Goal: Task Accomplishment & Management: Manage account settings

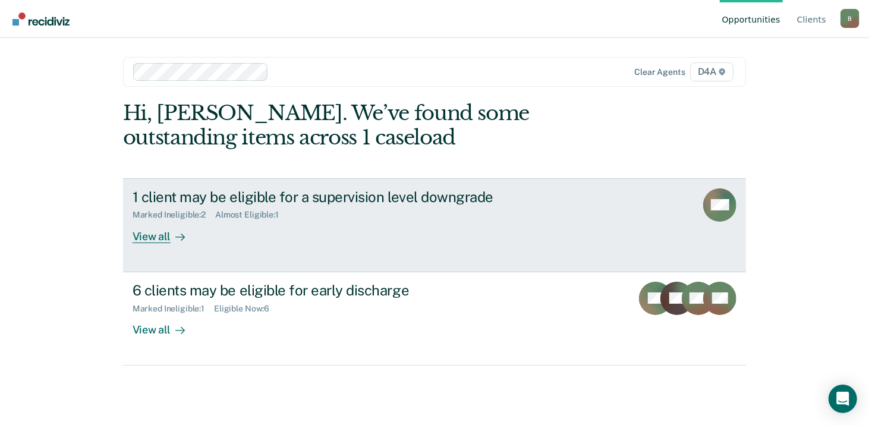
click at [148, 233] on div "View all" at bounding box center [165, 231] width 67 height 23
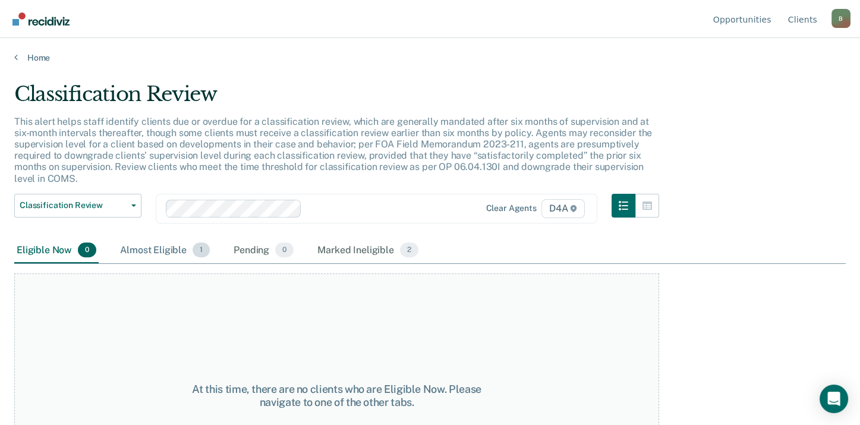
click at [156, 246] on div "Almost Eligible 1" at bounding box center [165, 251] width 94 height 26
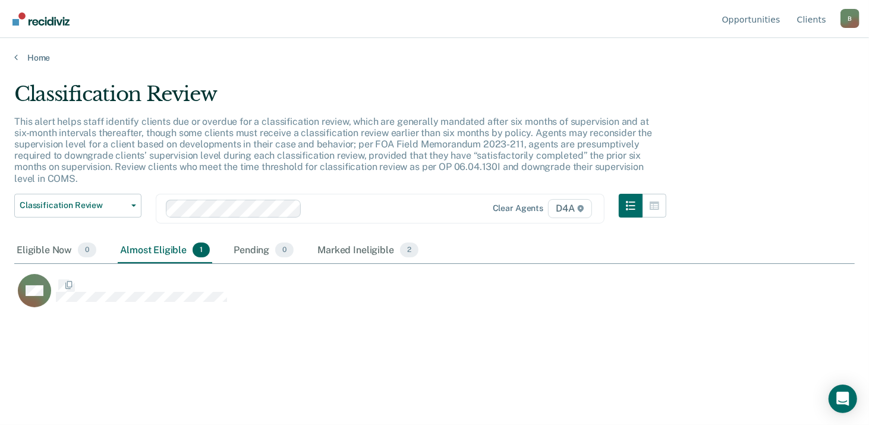
scroll to position [244, 831]
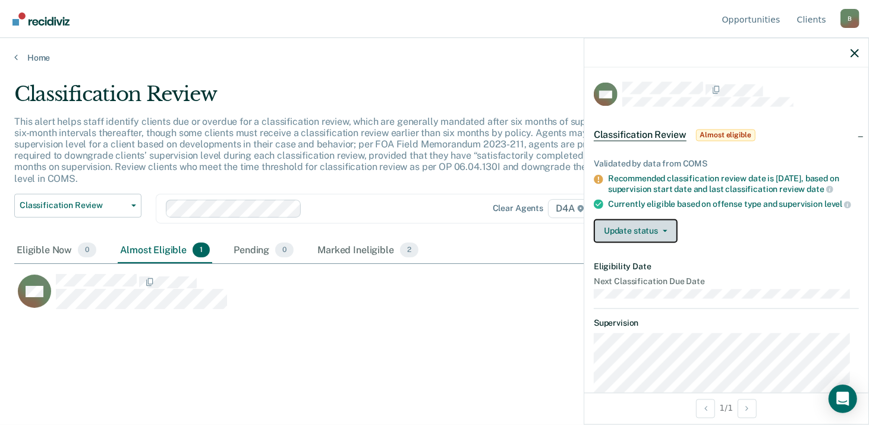
click at [640, 243] on button "Update status" at bounding box center [636, 231] width 84 height 24
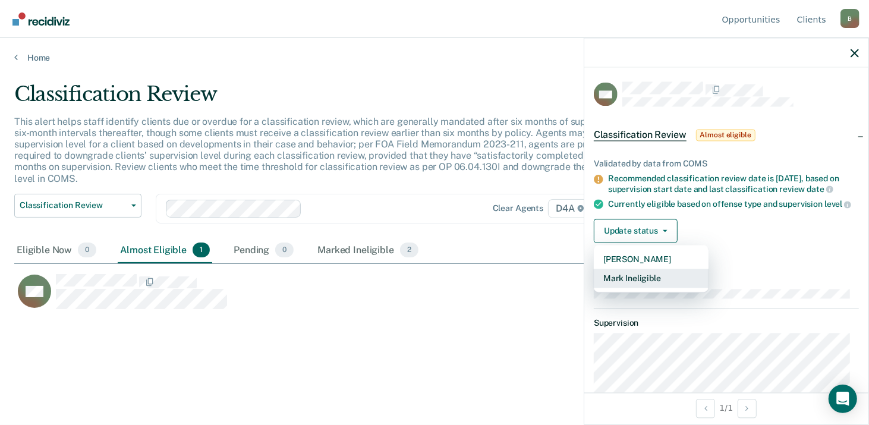
click at [618, 288] on button "Mark Ineligible" at bounding box center [651, 278] width 115 height 19
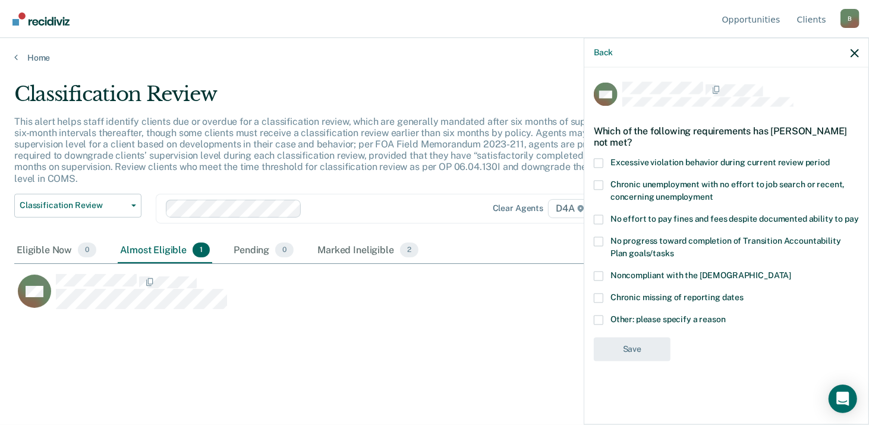
click at [604, 312] on div "Chronic missing of reporting dates" at bounding box center [726, 304] width 265 height 22
click at [599, 319] on span at bounding box center [599, 320] width 10 height 10
click at [725, 315] on input "Other: please specify a reason" at bounding box center [725, 315] width 0 height 0
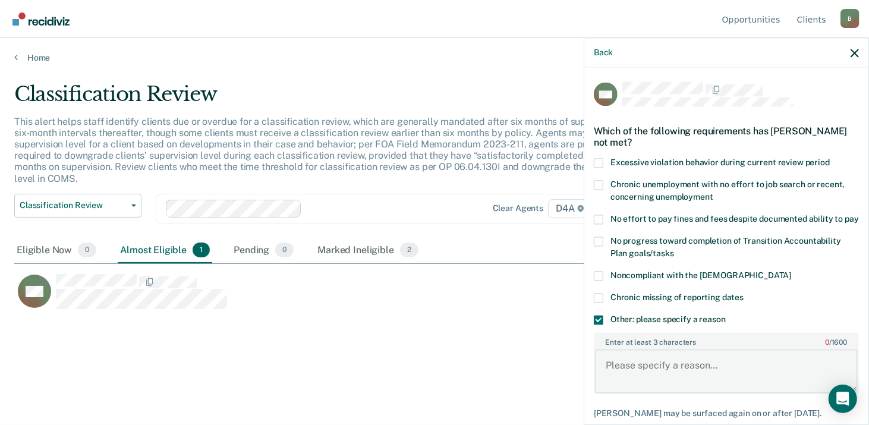
click at [648, 374] on textarea "Enter at least 3 characters 0 / 1600" at bounding box center [726, 371] width 263 height 44
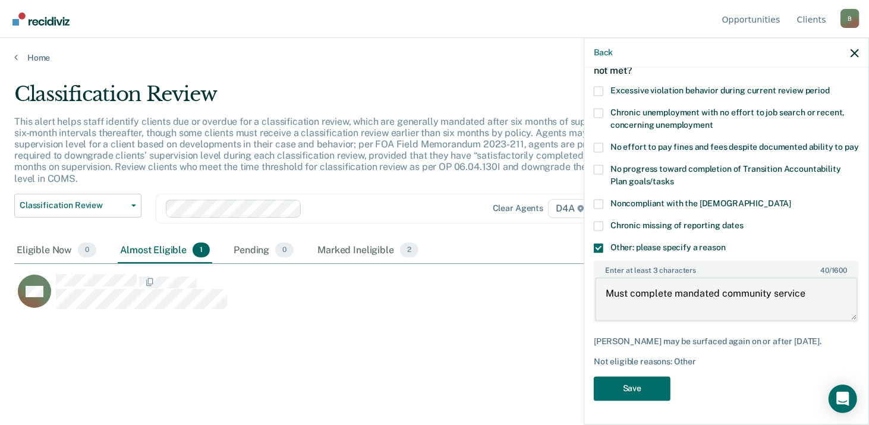
scroll to position [81, 0]
type textarea "Must complete mandated community service"
click at [637, 389] on button "Save" at bounding box center [632, 388] width 77 height 24
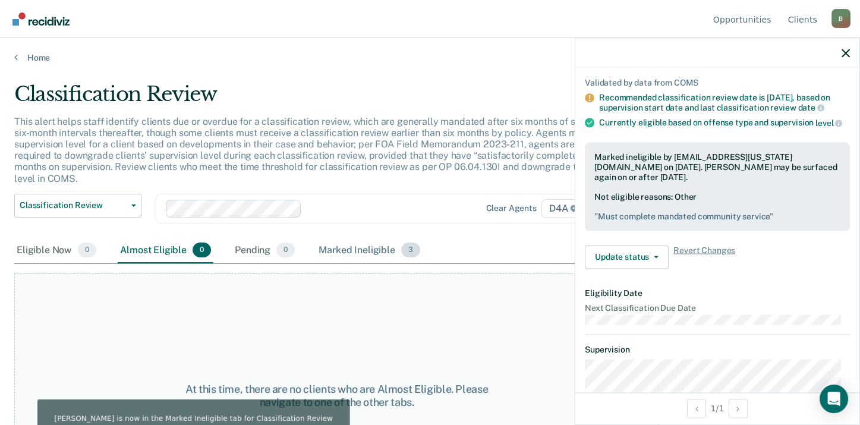
click at [365, 253] on div "Marked Ineligible 3" at bounding box center [369, 251] width 106 height 26
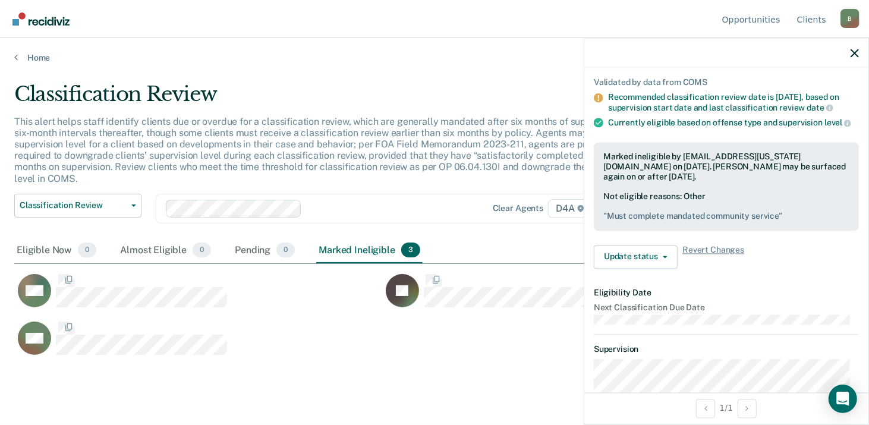
scroll to position [244, 831]
click at [36, 61] on link "Home" at bounding box center [434, 57] width 840 height 11
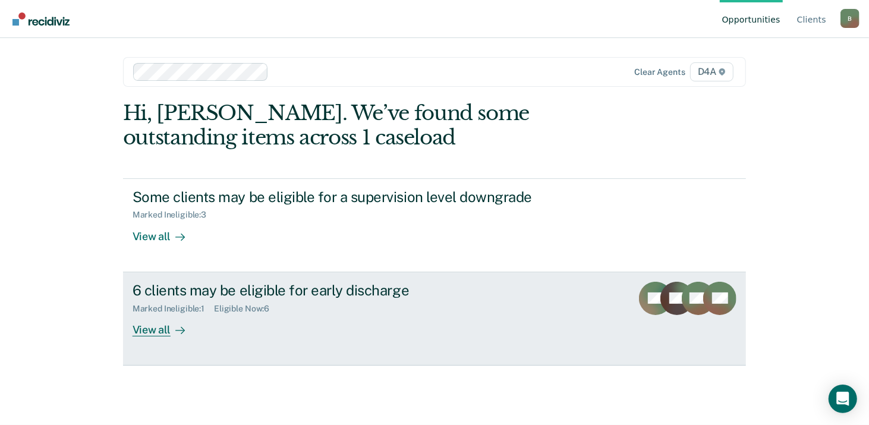
click at [159, 320] on div "View all" at bounding box center [165, 324] width 67 height 23
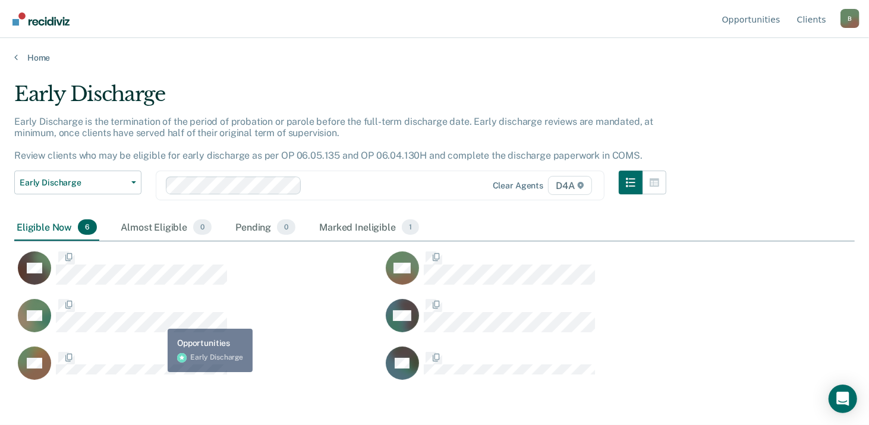
scroll to position [244, 831]
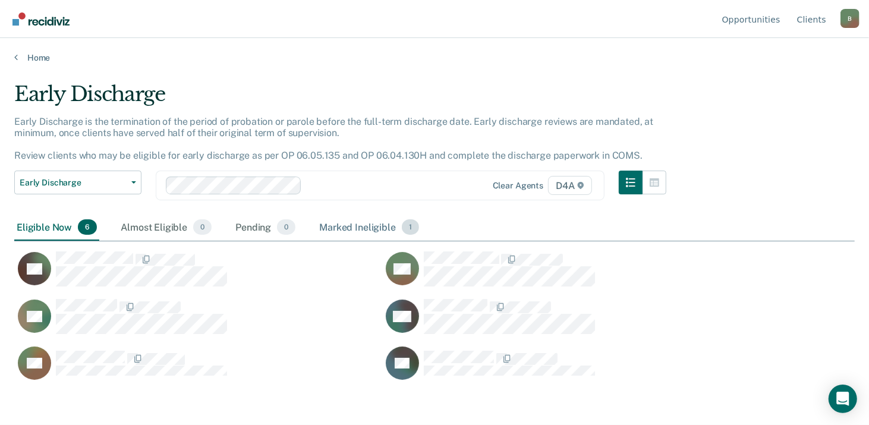
click at [346, 228] on div "Marked Ineligible 1" at bounding box center [369, 227] width 105 height 26
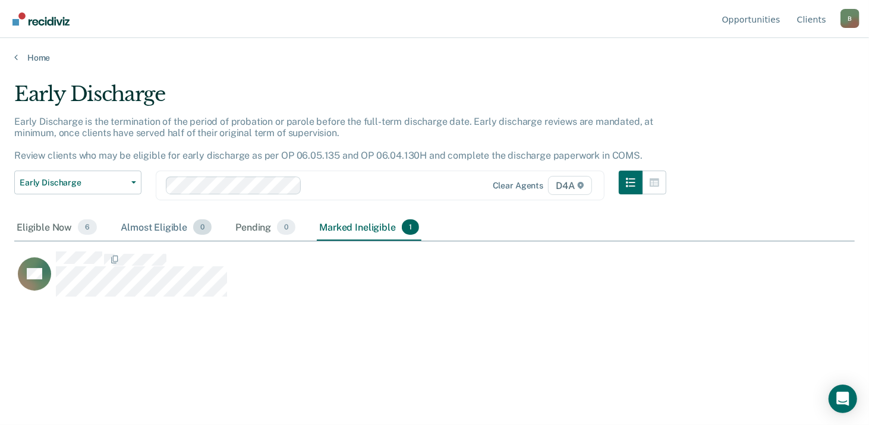
click at [153, 229] on div "Almost Eligible 0" at bounding box center [166, 227] width 96 height 26
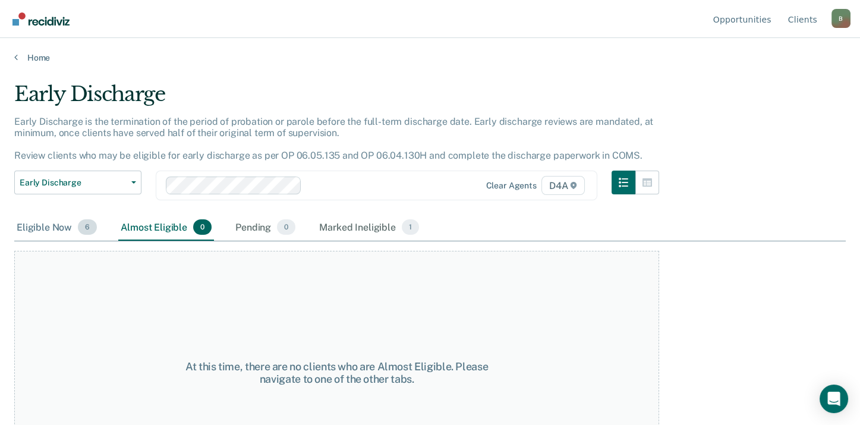
click at [33, 226] on div "Eligible Now 6" at bounding box center [56, 227] width 85 height 26
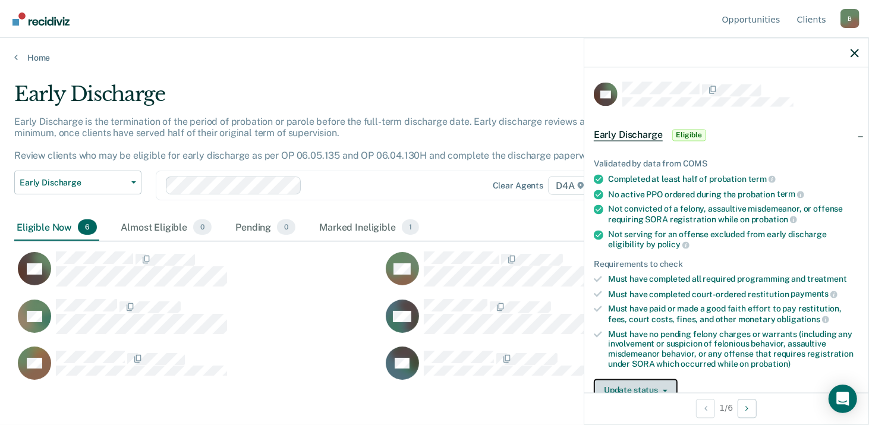
click at [618, 386] on button "Update status" at bounding box center [636, 390] width 84 height 24
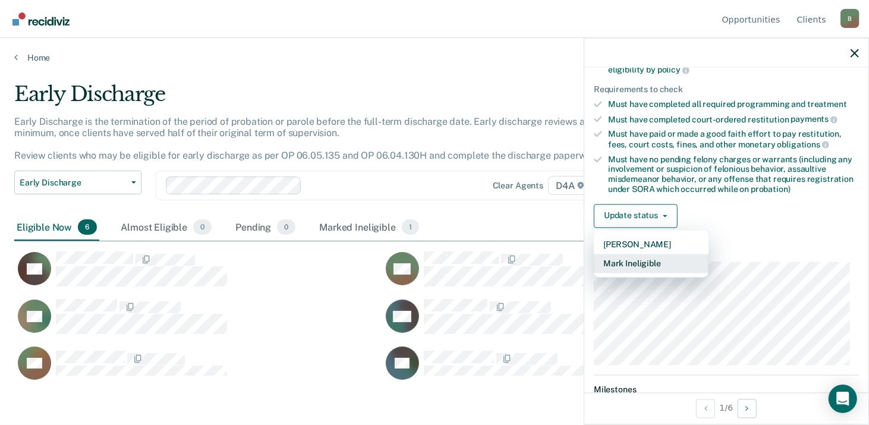
click at [621, 260] on button "Mark Ineligible" at bounding box center [651, 263] width 115 height 19
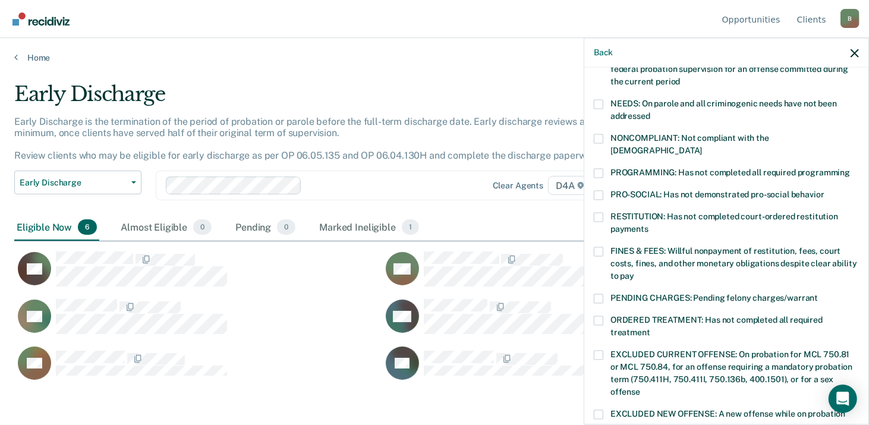
click at [605, 315] on label "ORDERED TREATMENT: Has not completed all required treatment" at bounding box center [726, 327] width 265 height 25
click at [650, 328] on input "ORDERED TREATMENT: Has not completed all required treatment" at bounding box center [650, 328] width 0 height 0
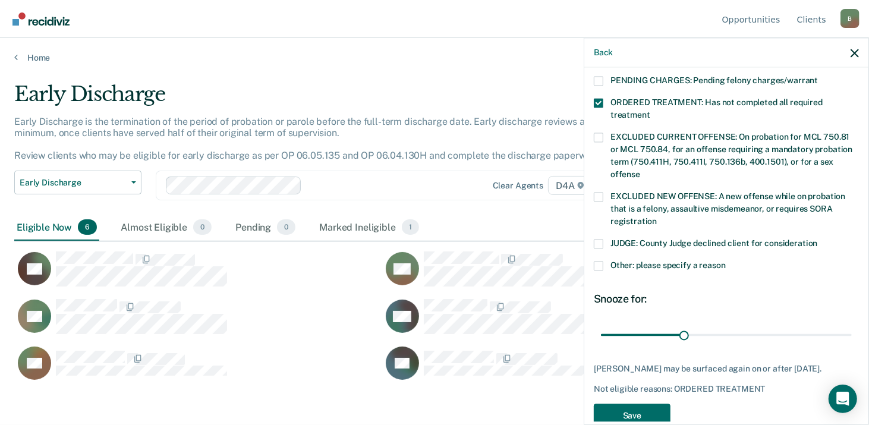
scroll to position [415, 0]
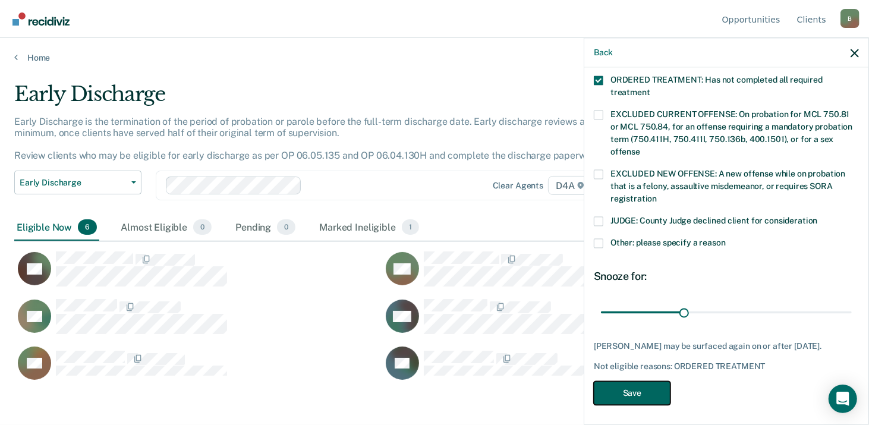
click at [625, 387] on button "Save" at bounding box center [632, 393] width 77 height 24
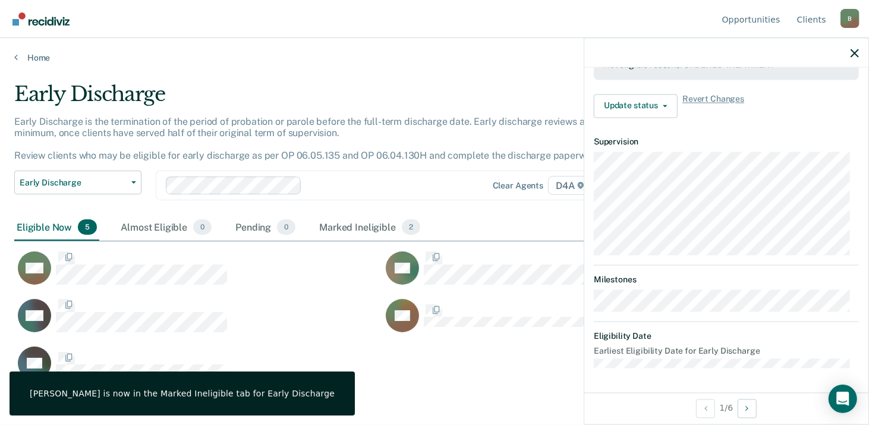
scroll to position [370, 0]
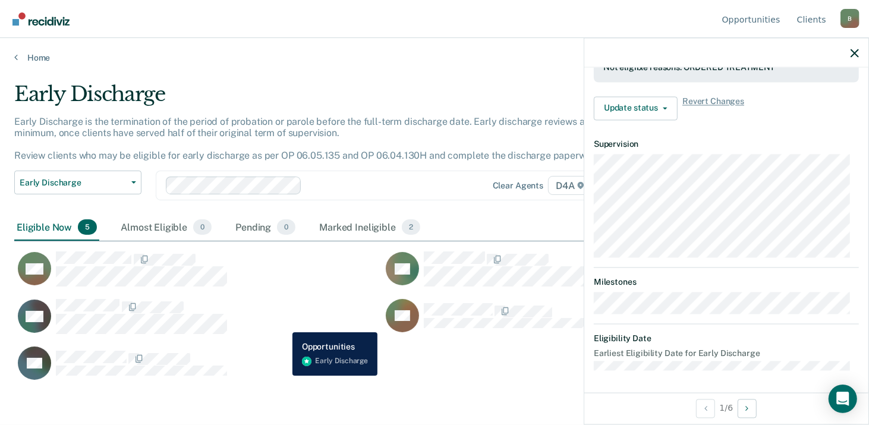
click at [283, 323] on div "CW" at bounding box center [191, 316] width 354 height 36
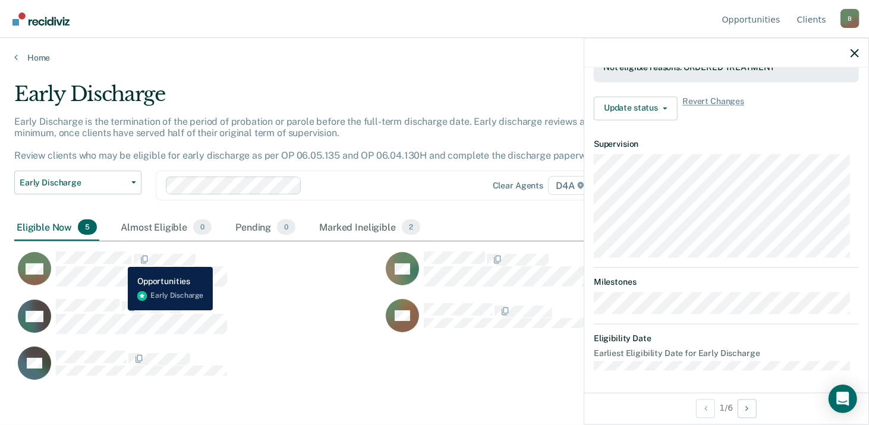
scroll to position [383, 0]
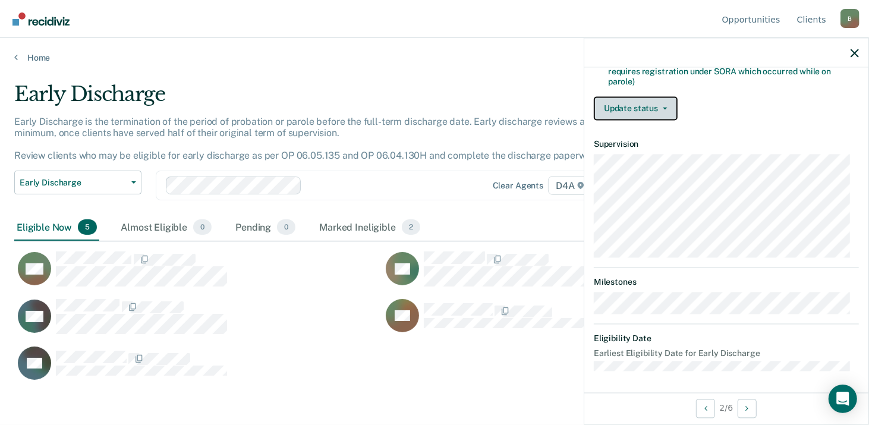
click at [633, 103] on button "Update status" at bounding box center [636, 108] width 84 height 24
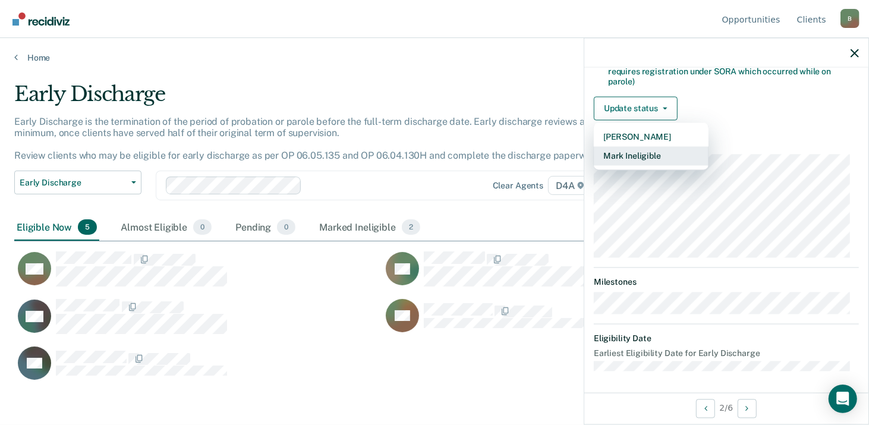
click at [629, 154] on button "Mark Ineligible" at bounding box center [651, 155] width 115 height 19
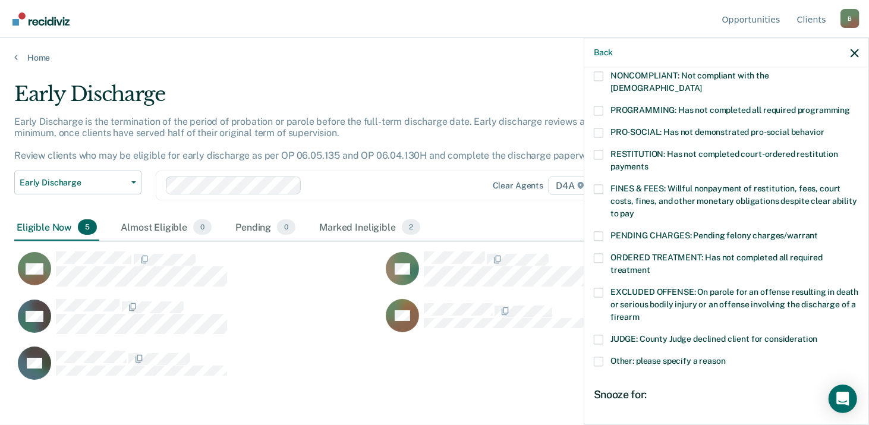
scroll to position [177, 0]
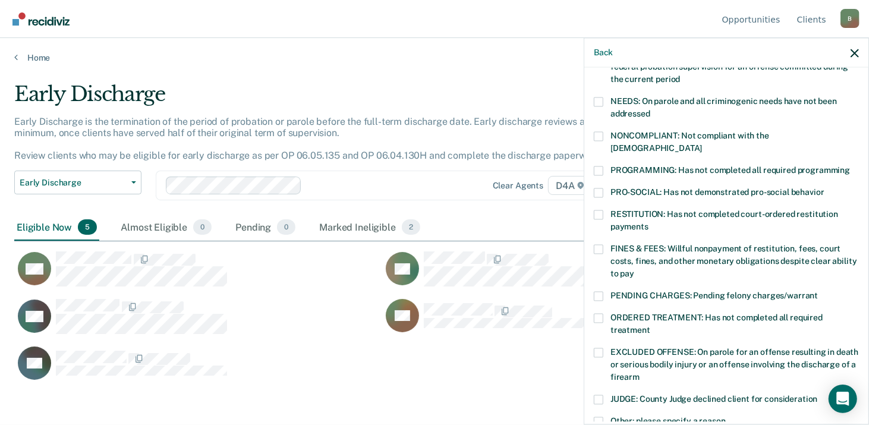
click at [601, 134] on span at bounding box center [599, 136] width 10 height 10
click at [702, 144] on input "NONCOMPLIANT: Not compliant with the [DEMOGRAPHIC_DATA]" at bounding box center [702, 144] width 0 height 0
click at [604, 210] on label "RESTITUTION: Has not completed court-ordered restitution payments" at bounding box center [726, 222] width 265 height 25
click at [648, 222] on input "RESTITUTION: Has not completed court-ordered restitution payments" at bounding box center [648, 222] width 0 height 0
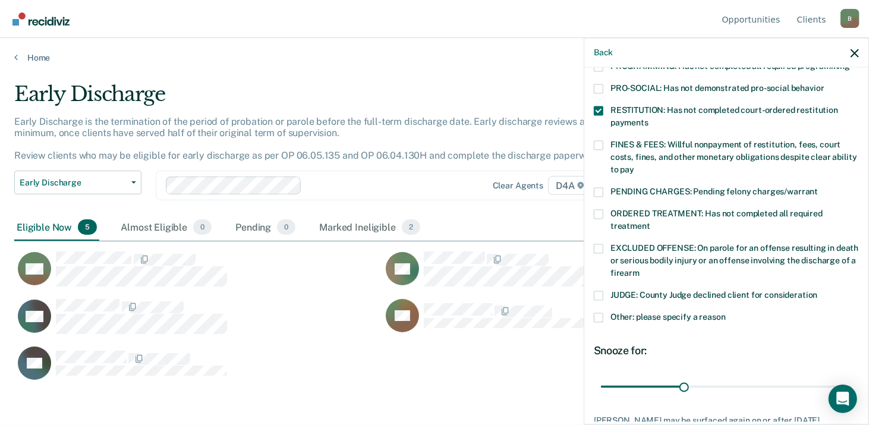
scroll to position [356, 0]
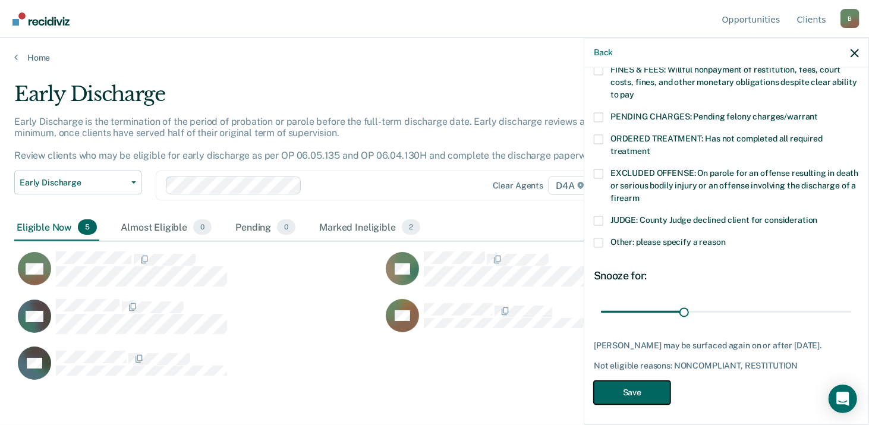
click at [638, 391] on button "Save" at bounding box center [632, 392] width 77 height 24
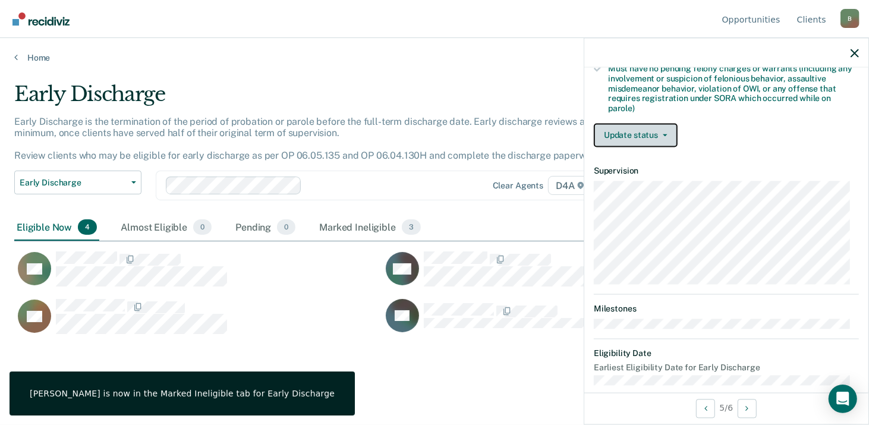
click at [636, 137] on button "Update status" at bounding box center [636, 135] width 84 height 24
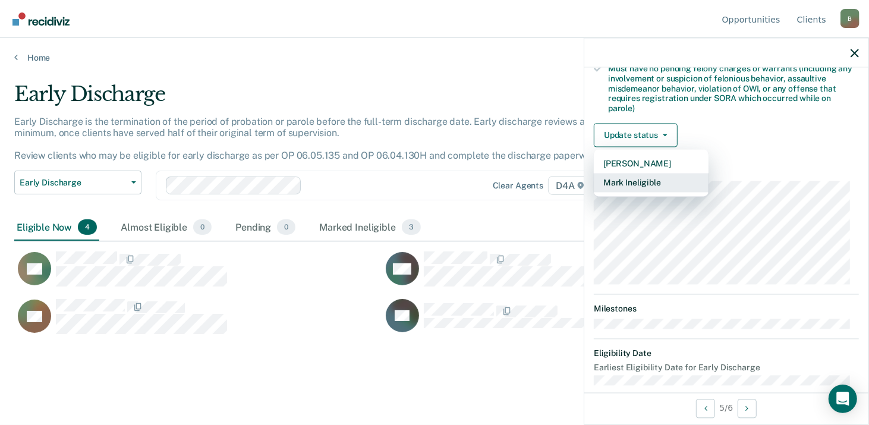
click at [623, 186] on button "Mark Ineligible" at bounding box center [651, 182] width 115 height 19
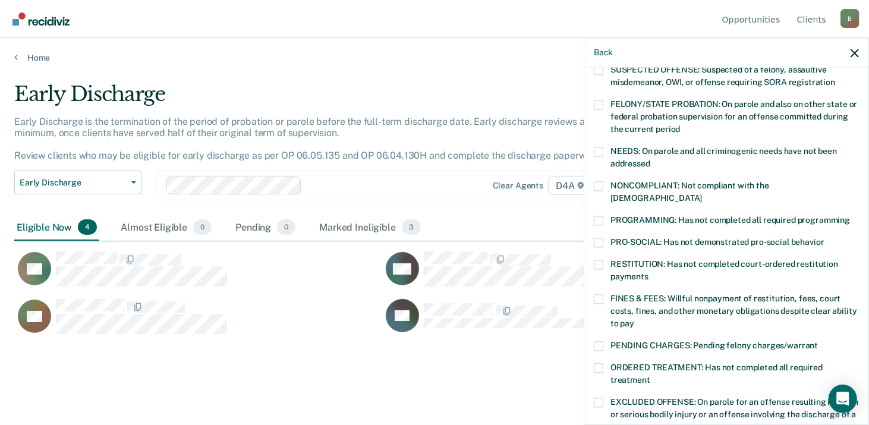
scroll to position [118, 0]
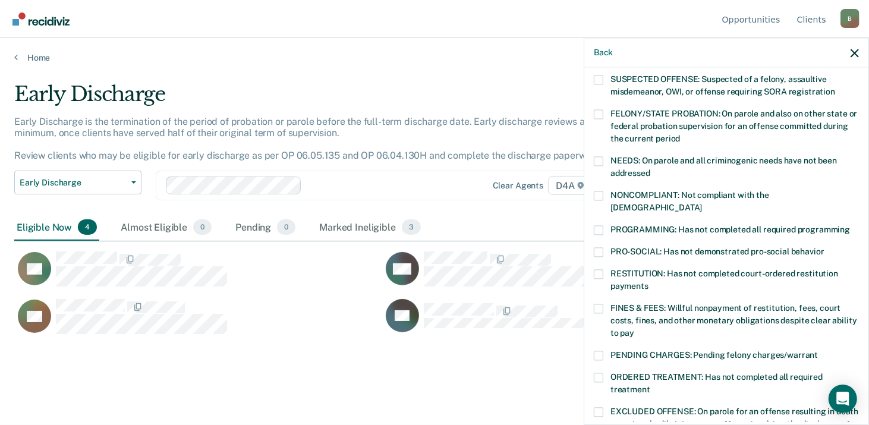
click at [602, 225] on span at bounding box center [599, 230] width 10 height 10
click at [850, 225] on input "PROGRAMMING: Has not completed all required programming" at bounding box center [850, 225] width 0 height 0
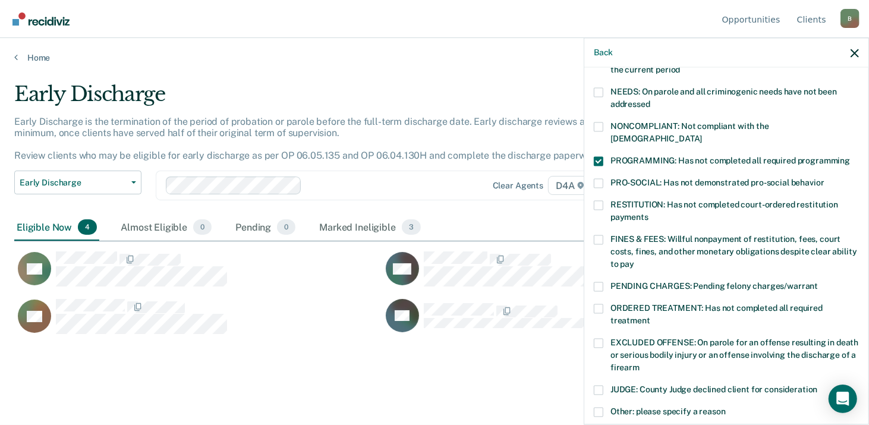
scroll to position [356, 0]
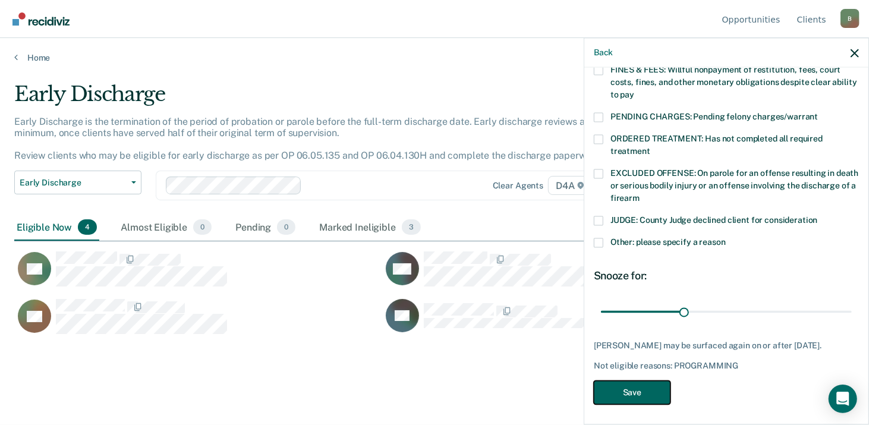
click at [620, 390] on button "Save" at bounding box center [632, 392] width 77 height 24
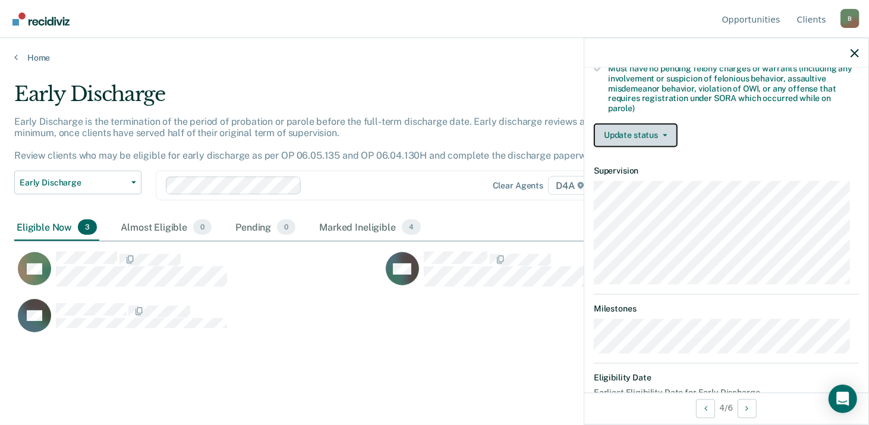
click at [621, 131] on button "Update status" at bounding box center [636, 135] width 84 height 24
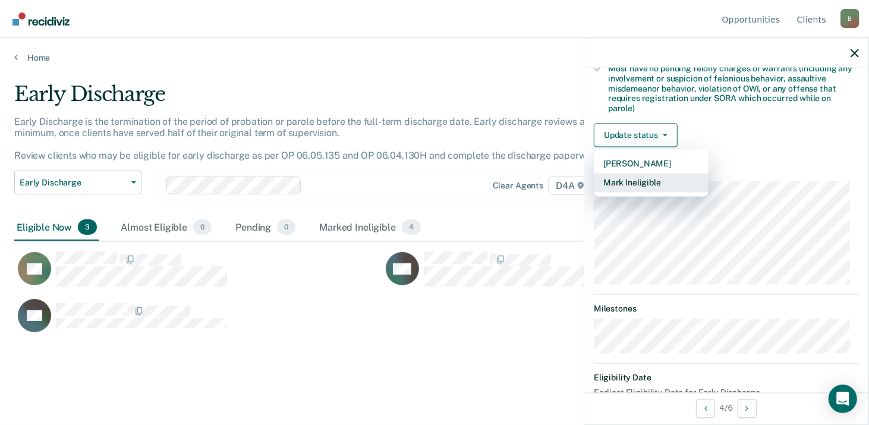
click at [626, 178] on button "Mark Ineligible" at bounding box center [651, 182] width 115 height 19
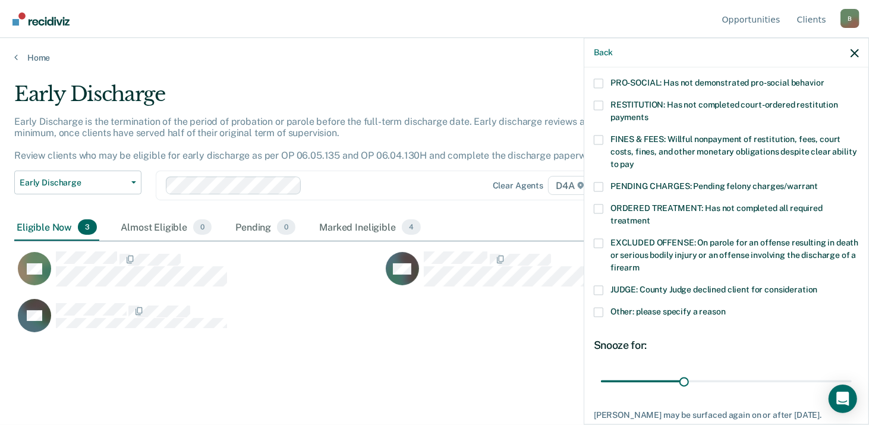
scroll to position [227, 0]
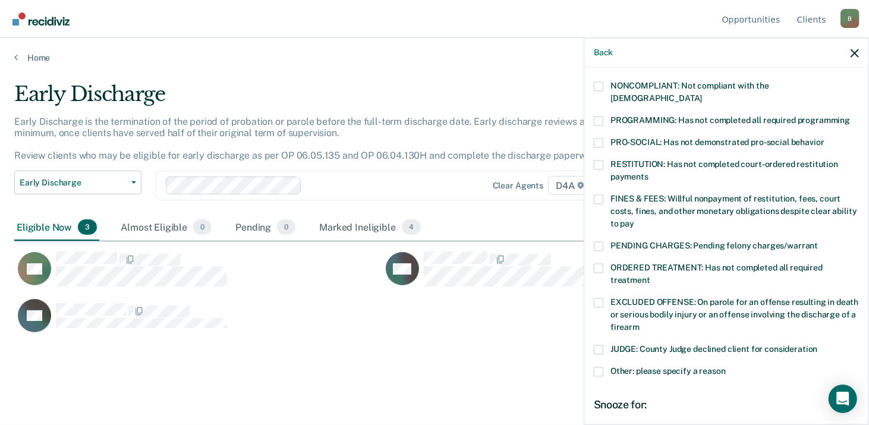
click at [602, 194] on span at bounding box center [599, 199] width 10 height 10
click at [634, 219] on input "FINES & FEES: Willful nonpayment of restitution, fees, court costs, fines, and …" at bounding box center [634, 219] width 0 height 0
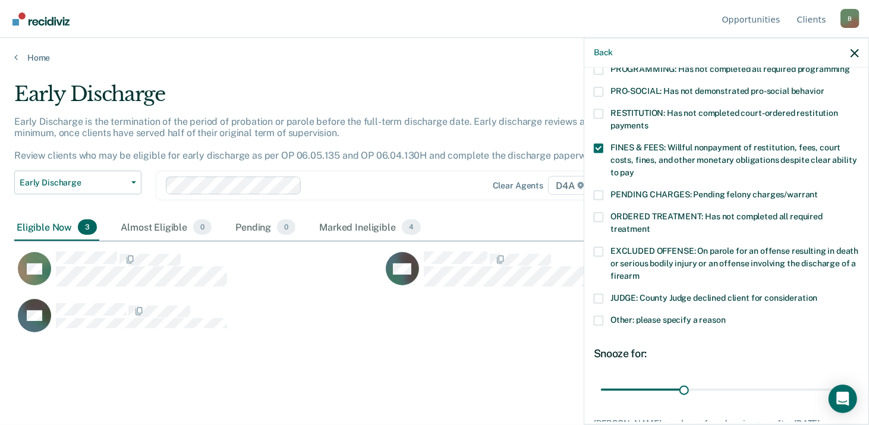
scroll to position [346, 0]
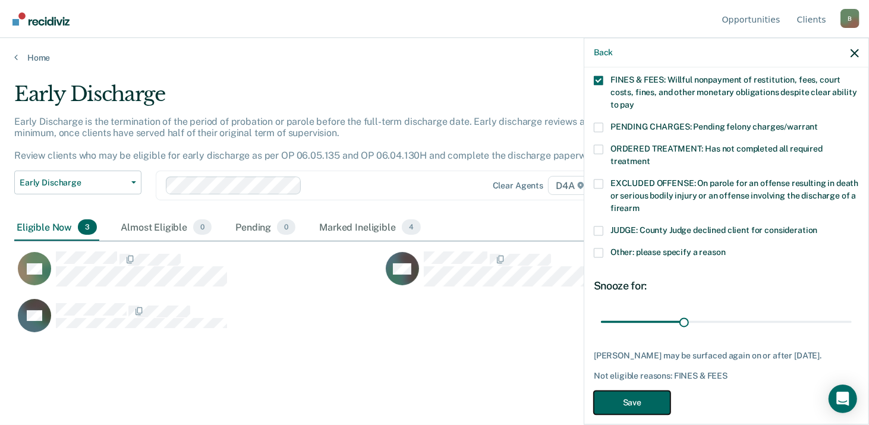
click at [632, 390] on button "Save" at bounding box center [632, 402] width 77 height 24
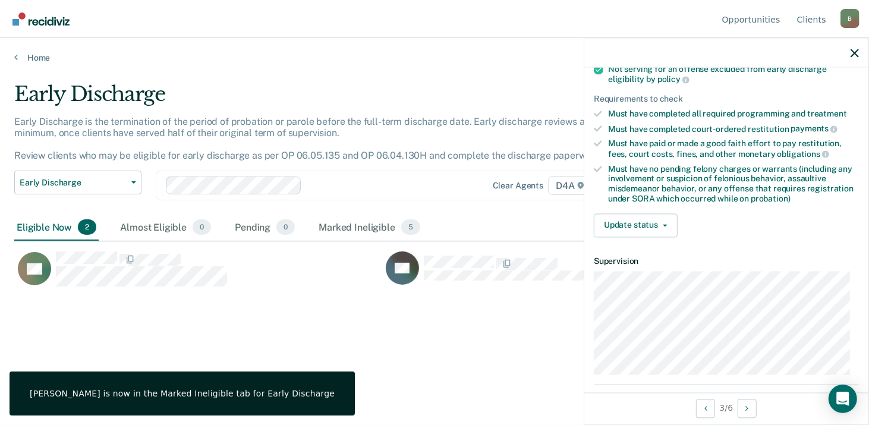
scroll to position [163, 0]
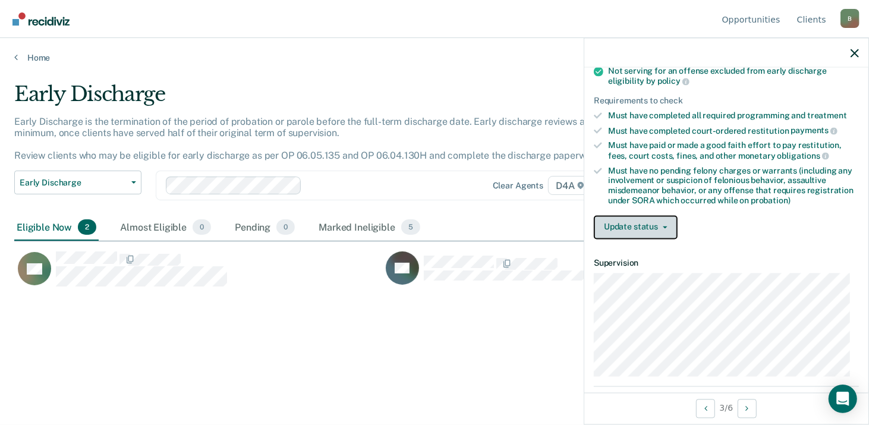
click at [639, 228] on button "Update status" at bounding box center [636, 227] width 84 height 24
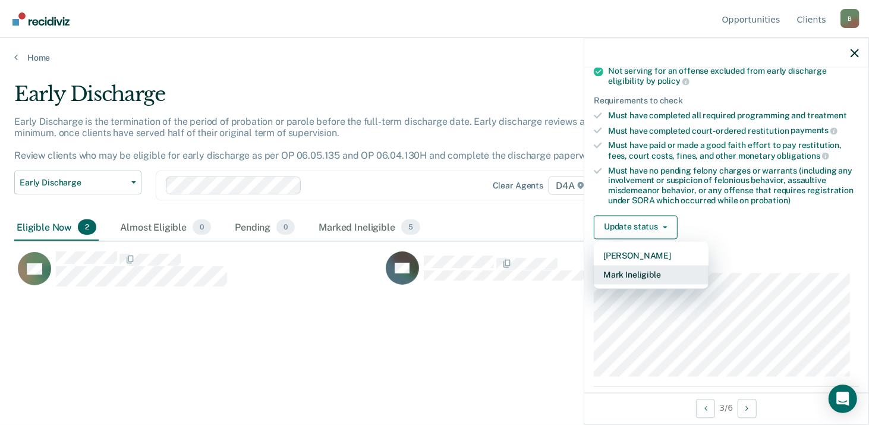
click at [632, 272] on button "Mark Ineligible" at bounding box center [651, 274] width 115 height 19
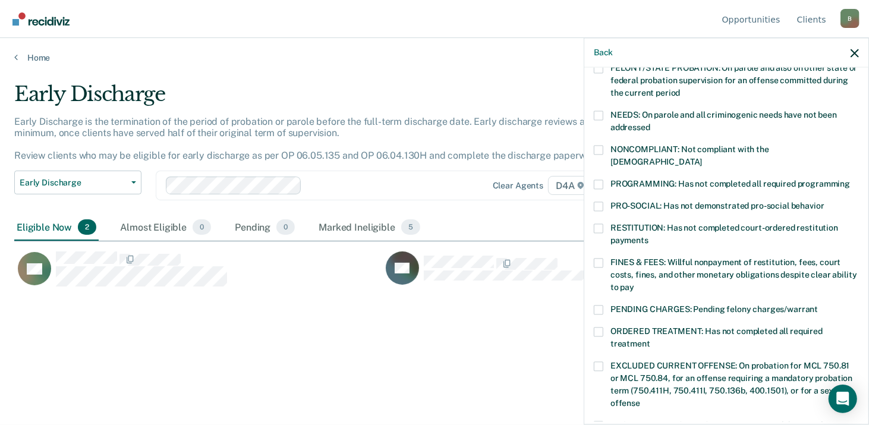
click at [599, 327] on span at bounding box center [599, 332] width 10 height 10
click at [650, 339] on input "ORDERED TREATMENT: Has not completed all required treatment" at bounding box center [650, 339] width 0 height 0
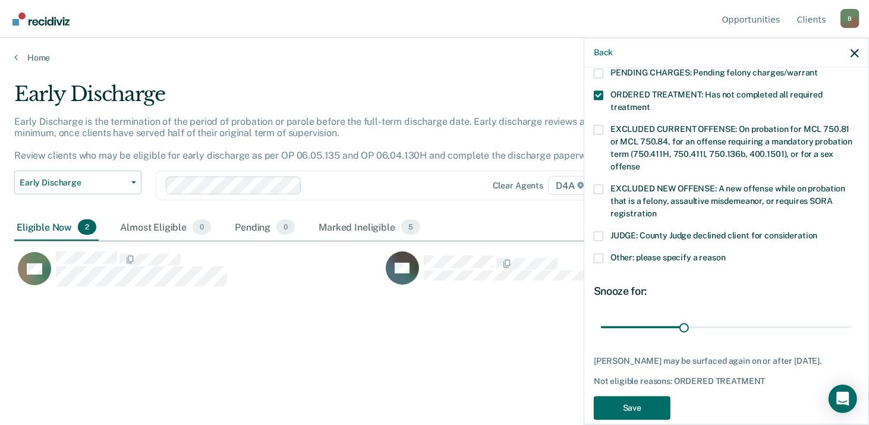
scroll to position [405, 0]
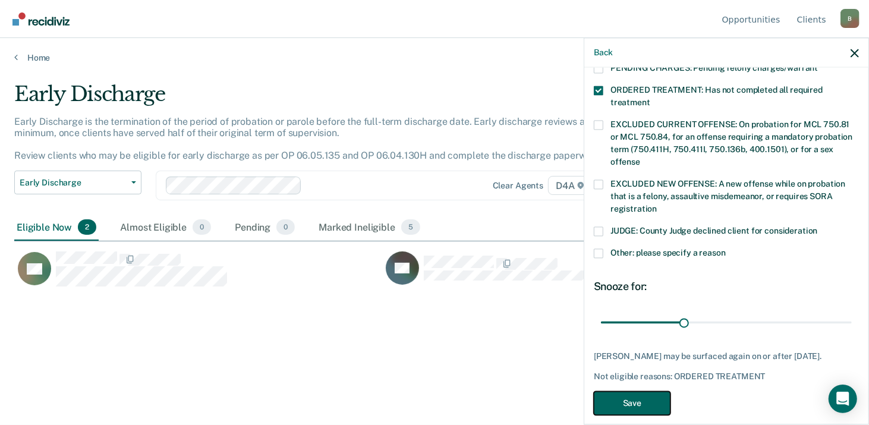
click at [642, 391] on button "Save" at bounding box center [632, 403] width 77 height 24
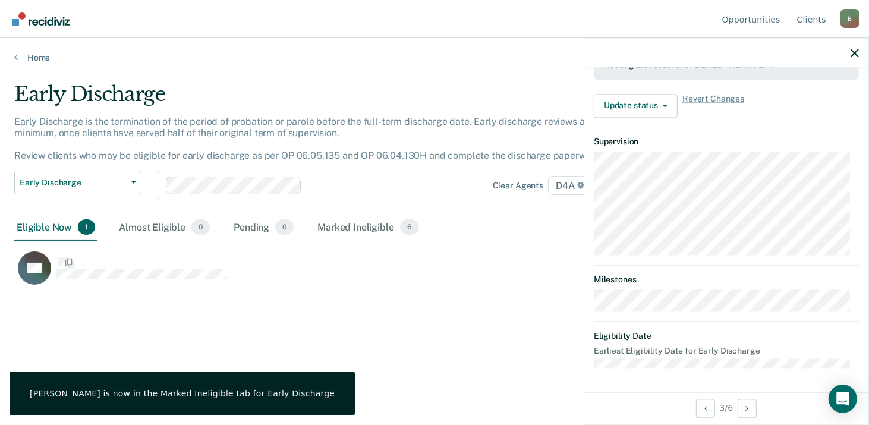
scroll to position [370, 0]
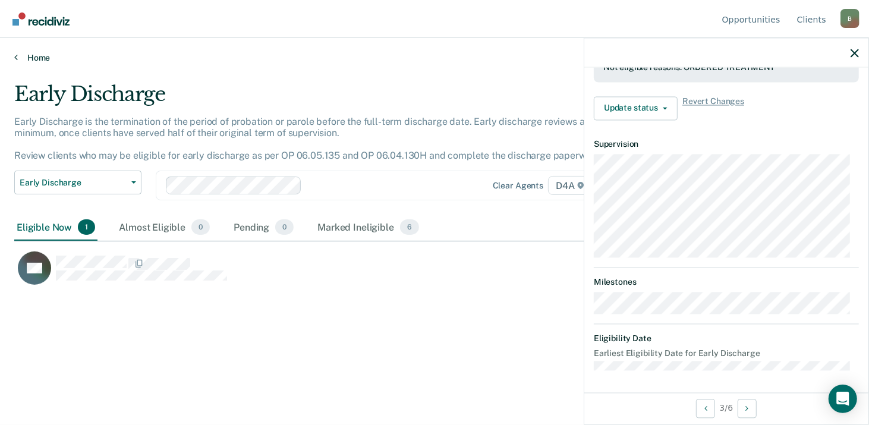
click at [40, 56] on link "Home" at bounding box center [434, 57] width 840 height 11
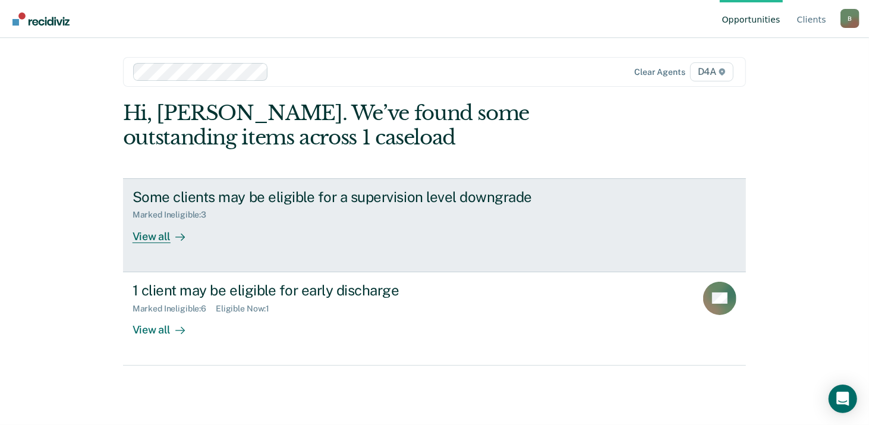
click at [163, 239] on div "View all" at bounding box center [165, 231] width 67 height 23
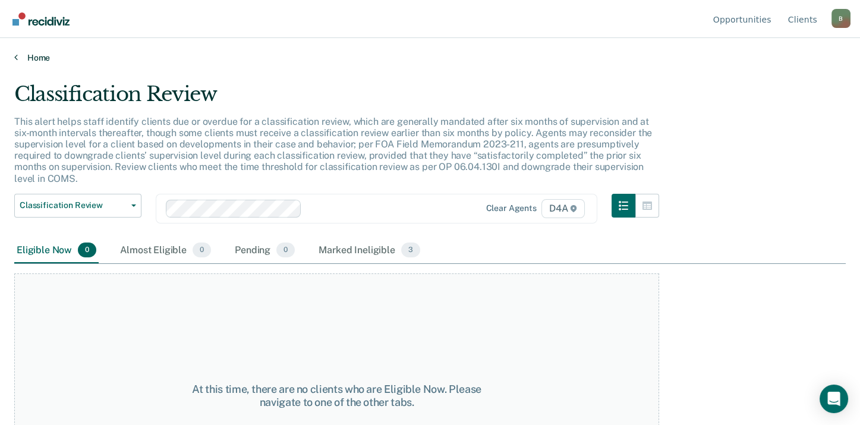
click at [39, 53] on link "Home" at bounding box center [429, 57] width 831 height 11
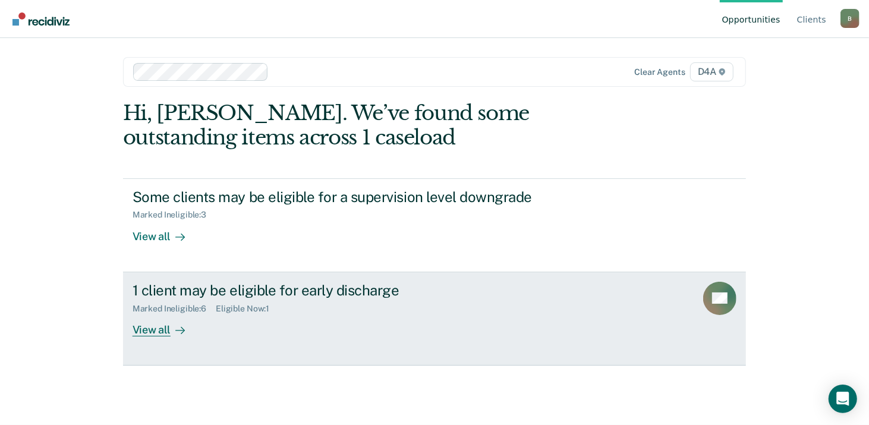
click at [155, 332] on div "View all" at bounding box center [165, 324] width 67 height 23
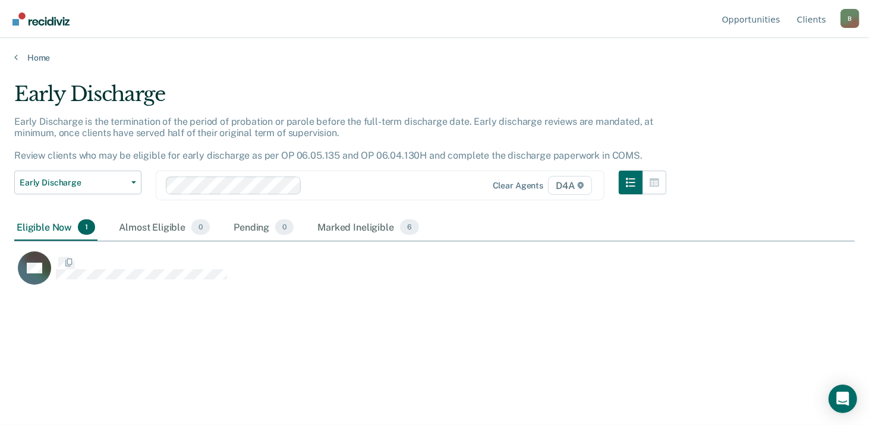
scroll to position [244, 831]
click at [292, 332] on div "Early Discharge Early Discharge is the termination of the period of probation o…" at bounding box center [434, 209] width 840 height 254
